Goal: Task Accomplishment & Management: Manage account settings

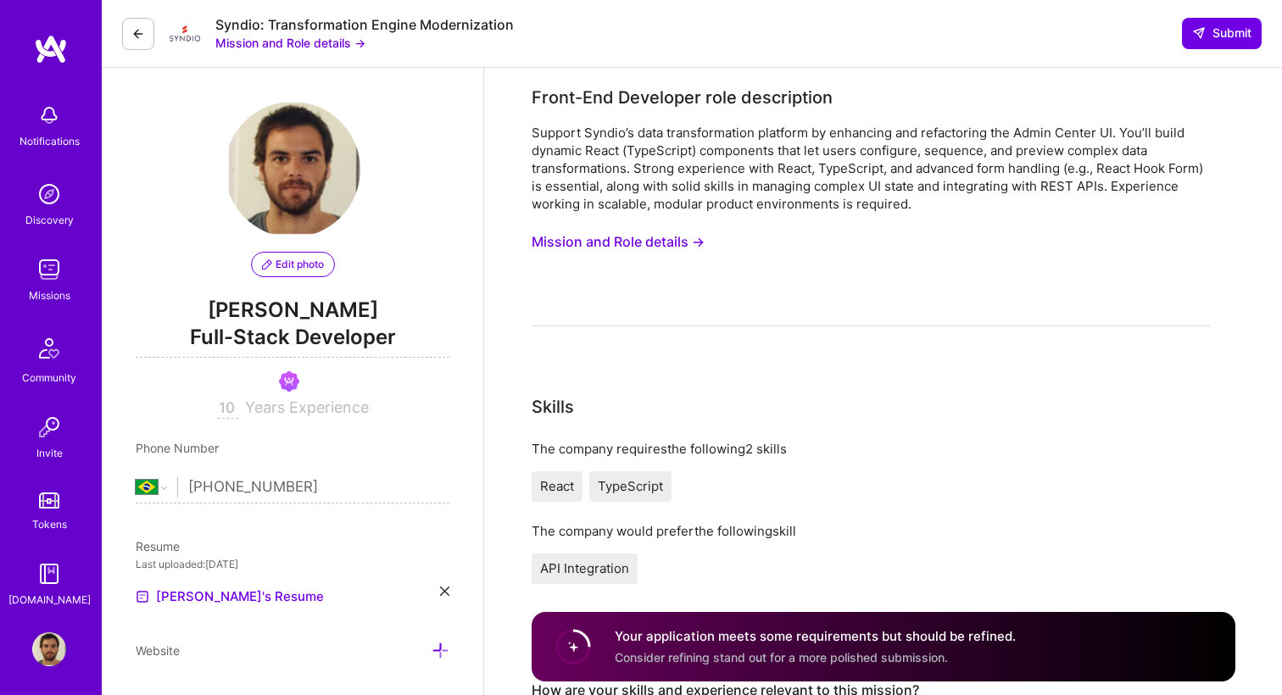
select select "BR"
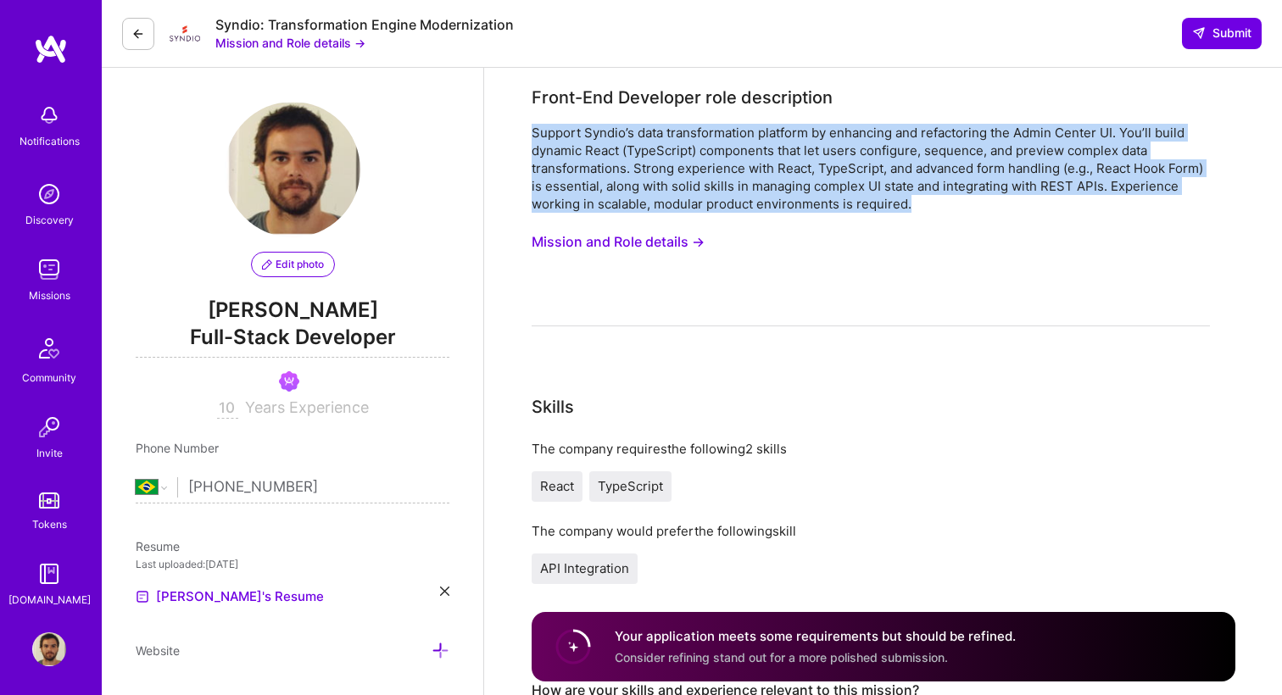
click at [39, 44] on img at bounding box center [51, 49] width 34 height 31
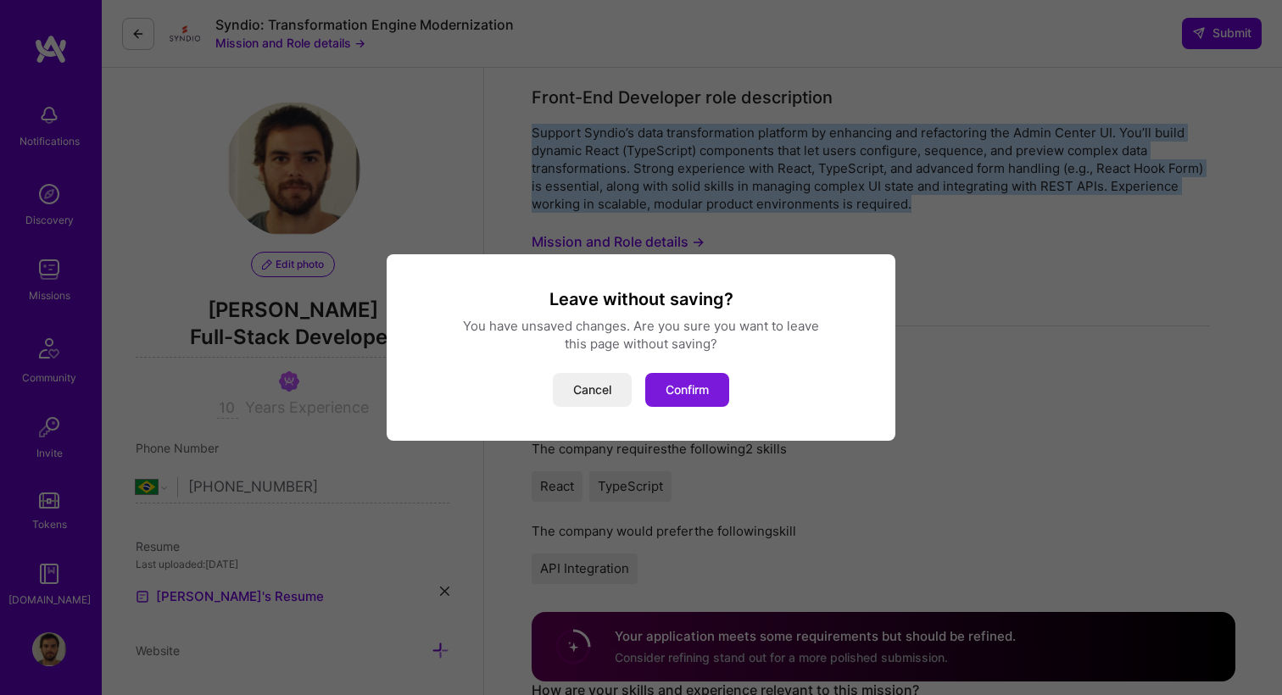
click at [671, 390] on button "Confirm" at bounding box center [687, 390] width 84 height 34
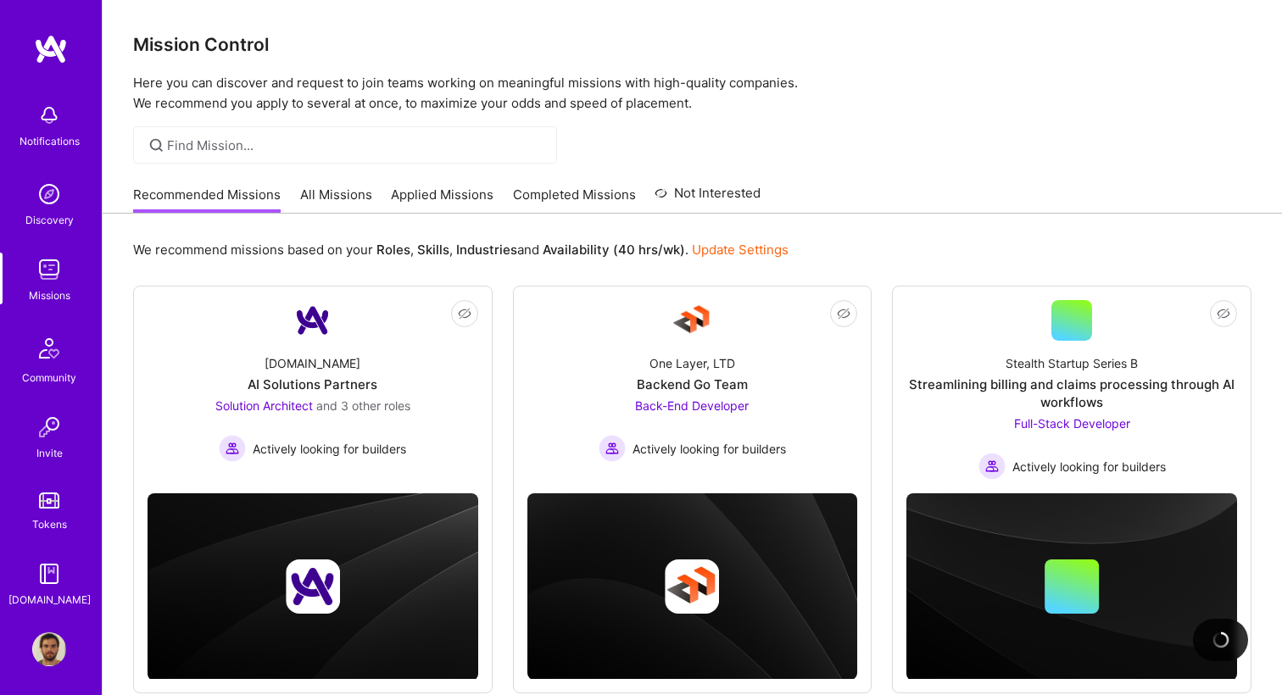
click at [529, 191] on link "Completed Missions" at bounding box center [574, 200] width 123 height 28
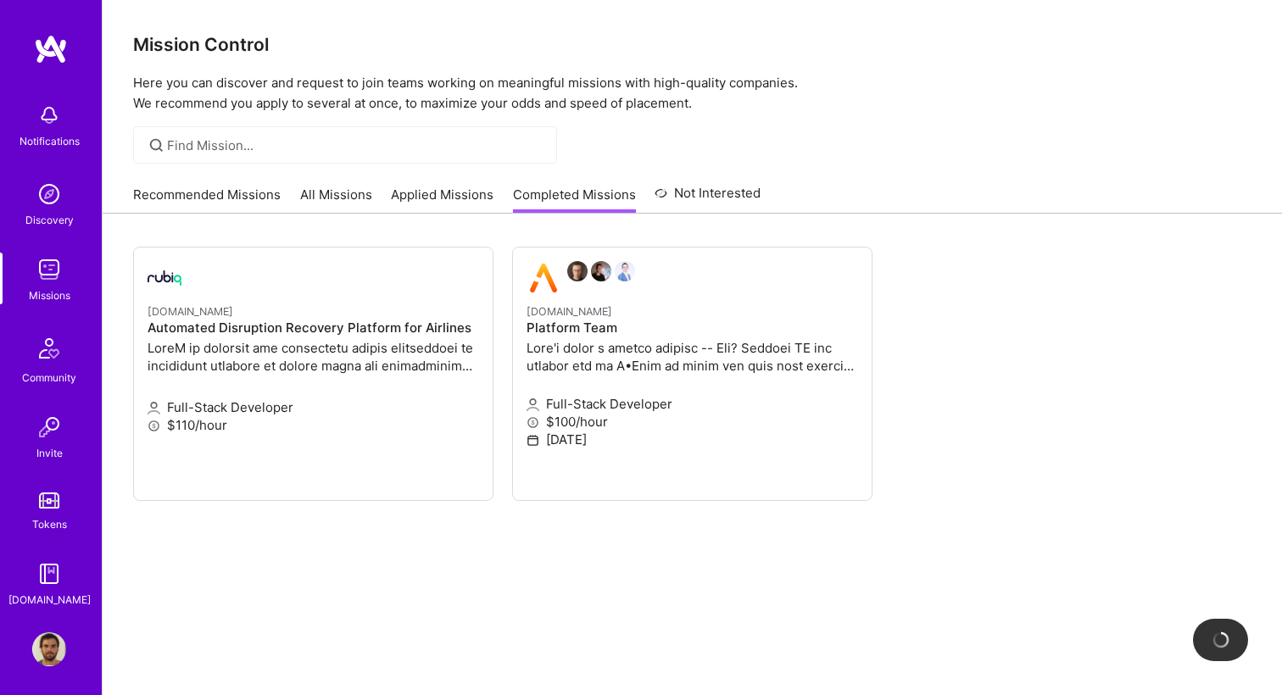
click at [67, 56] on img at bounding box center [51, 49] width 34 height 31
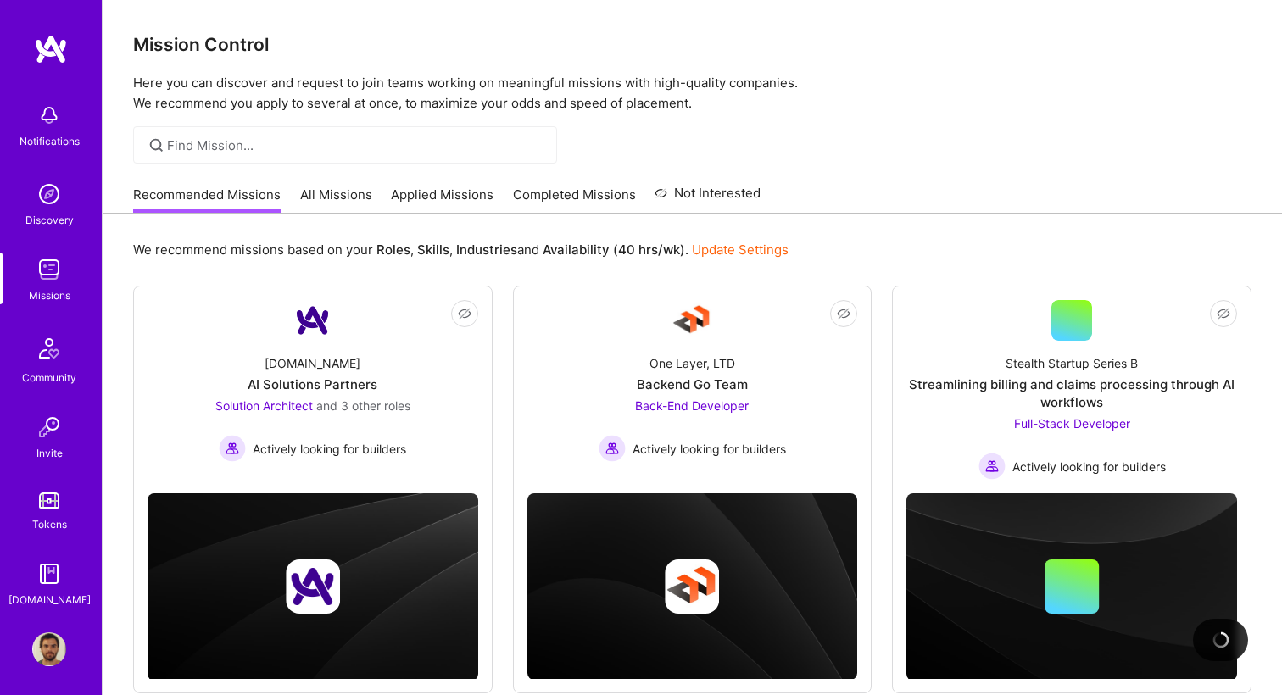
click at [466, 189] on link "Applied Missions" at bounding box center [442, 200] width 103 height 28
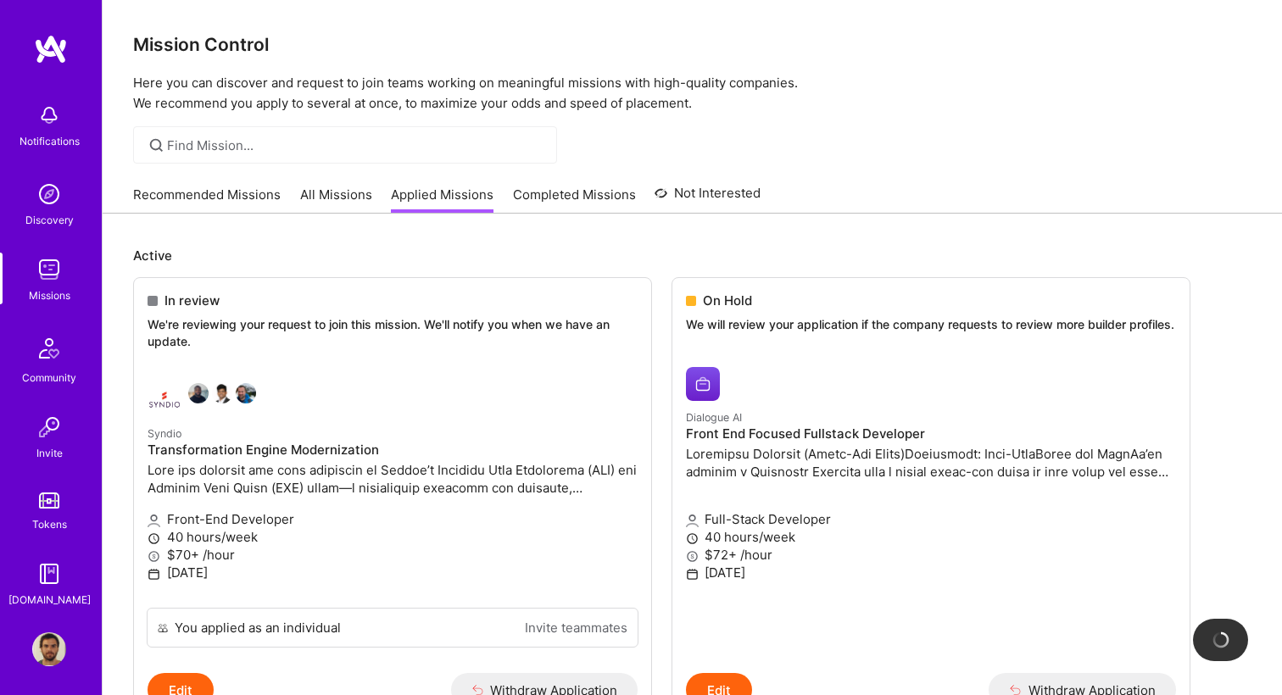
click at [544, 195] on link "Completed Missions" at bounding box center [574, 200] width 123 height 28
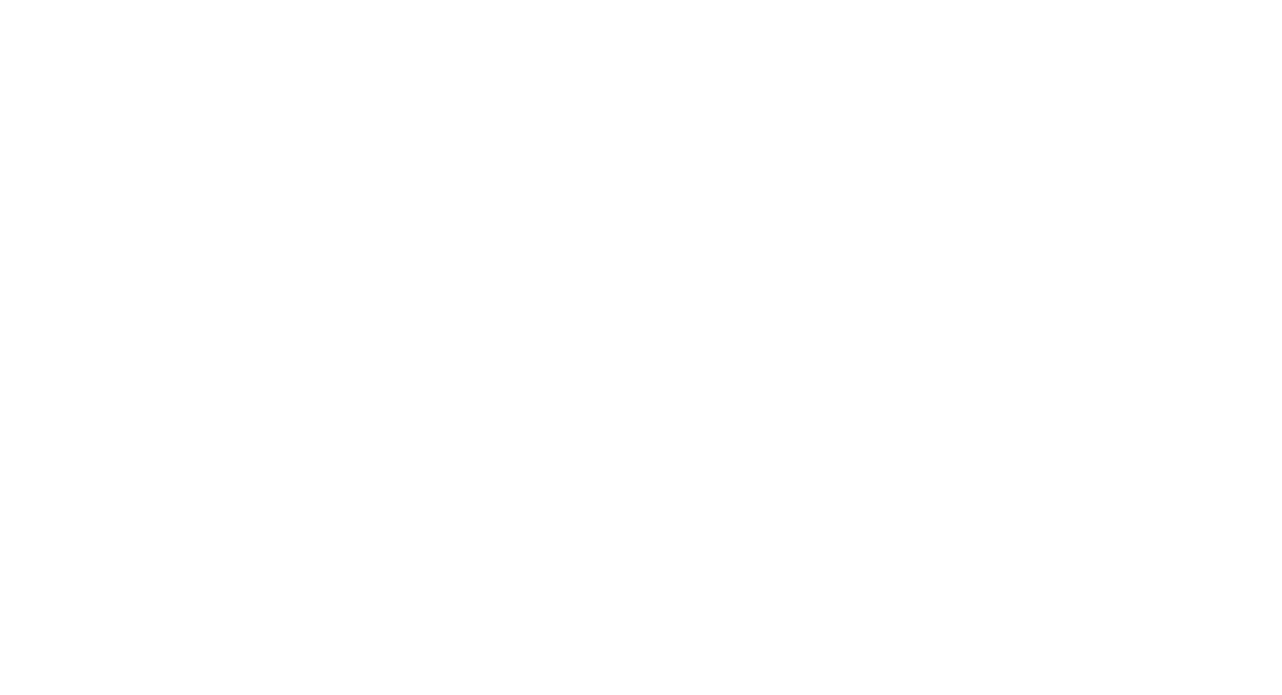
click at [0, 0] on link "Applied Missions" at bounding box center [0, 0] width 0 height 0
